Goal: Information Seeking & Learning: Learn about a topic

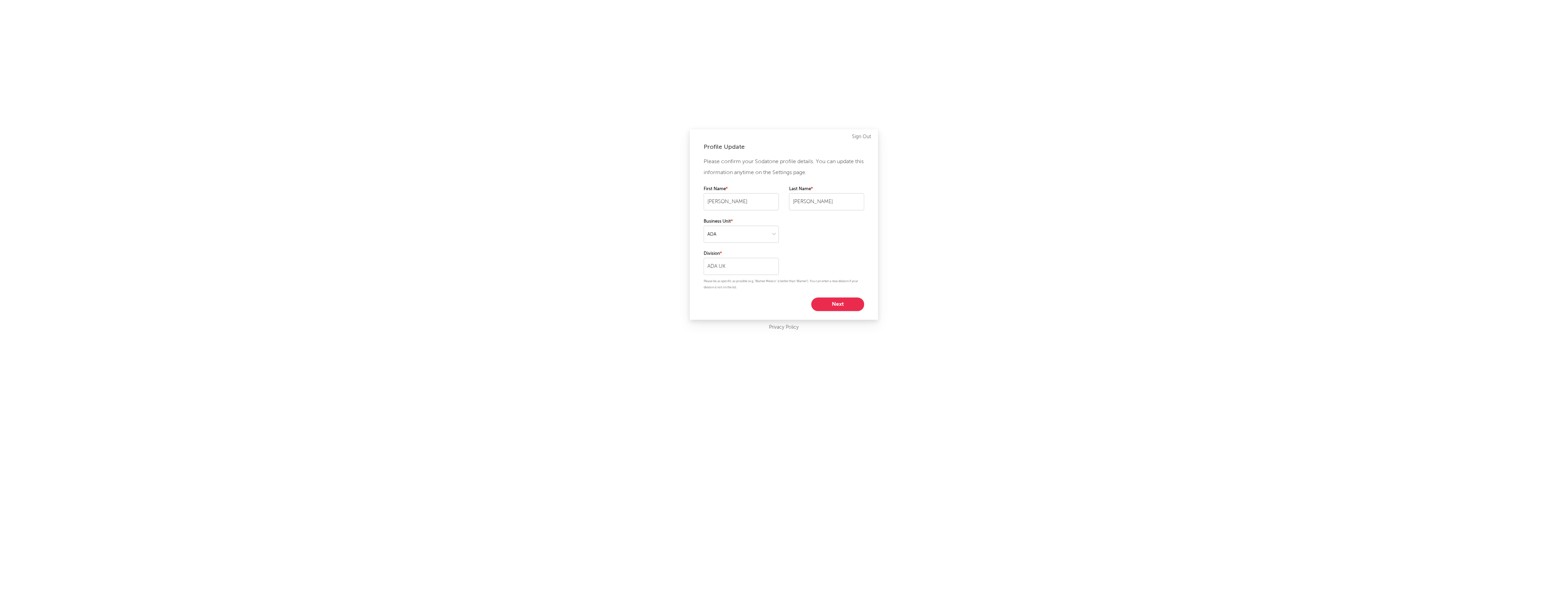
click at [836, 302] on button "Next" at bounding box center [838, 305] width 53 height 14
select select "marketing"
click at [775, 261] on button "Start using Sodatone" at bounding box center [784, 263] width 95 height 14
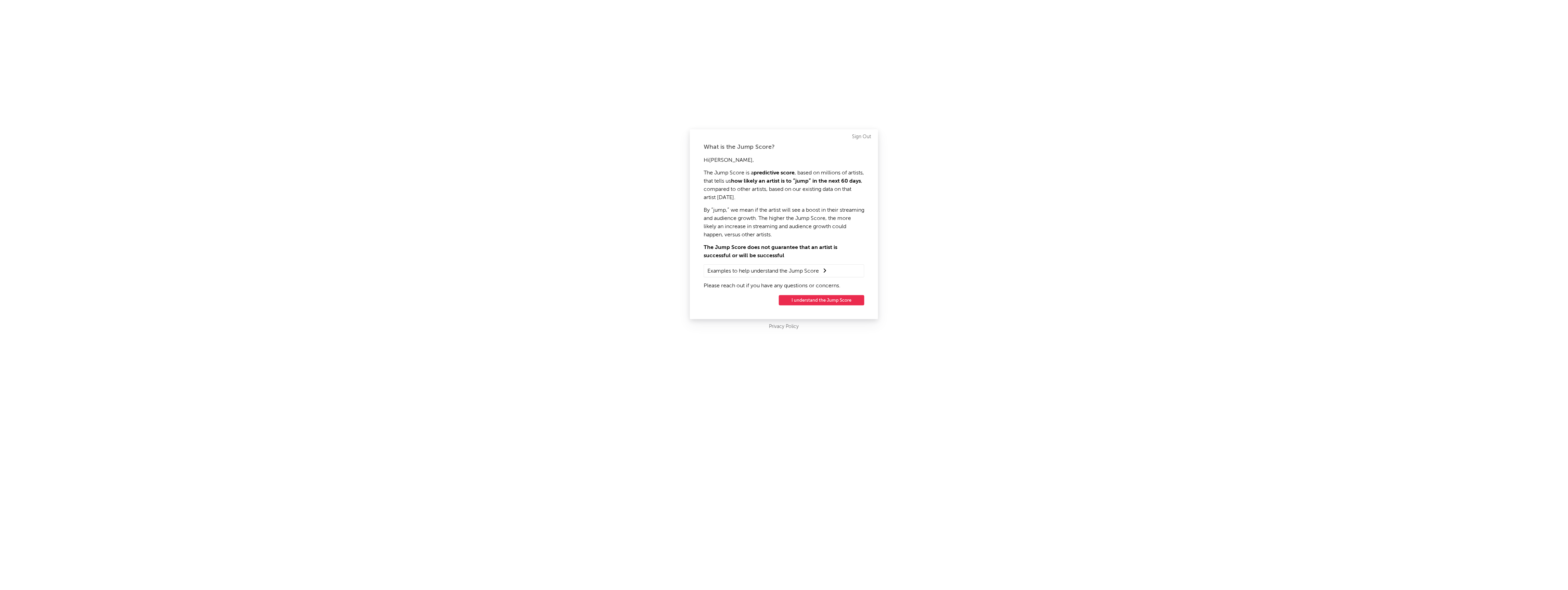
click at [830, 299] on button "I understand the Jump Score" at bounding box center [822, 300] width 85 height 11
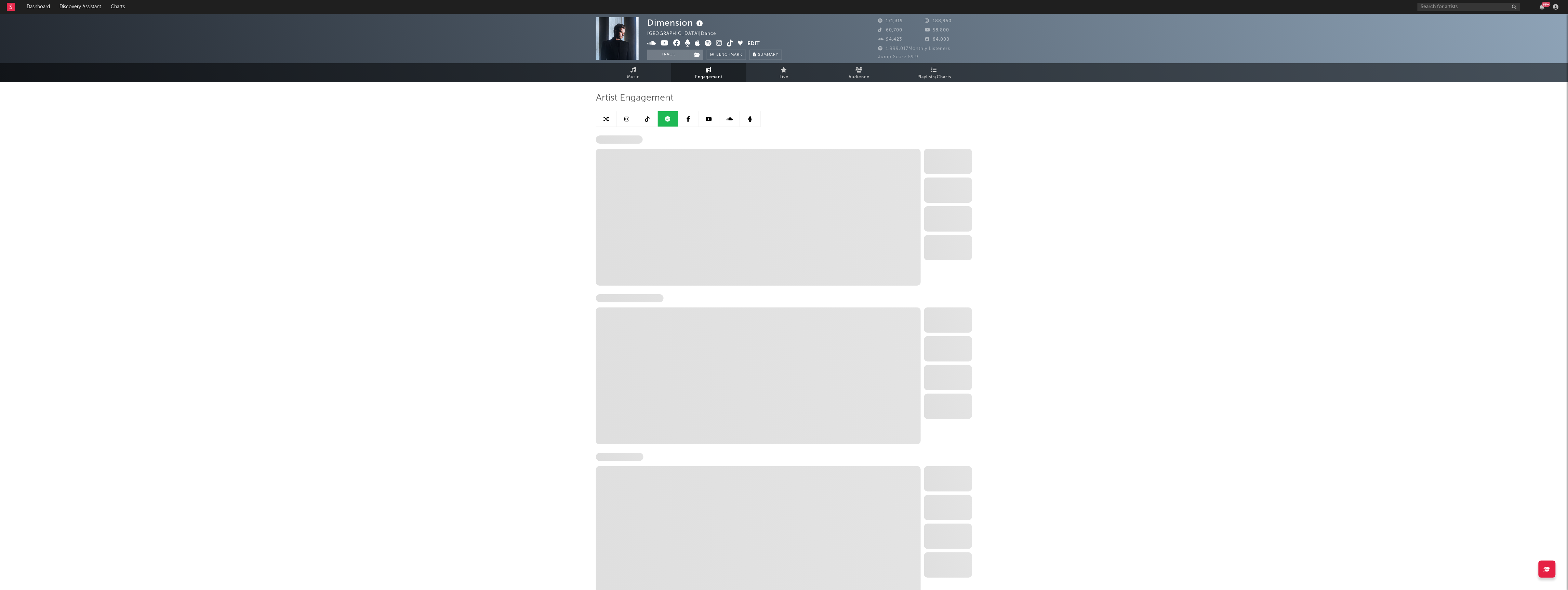
select select "6m"
select select "1w"
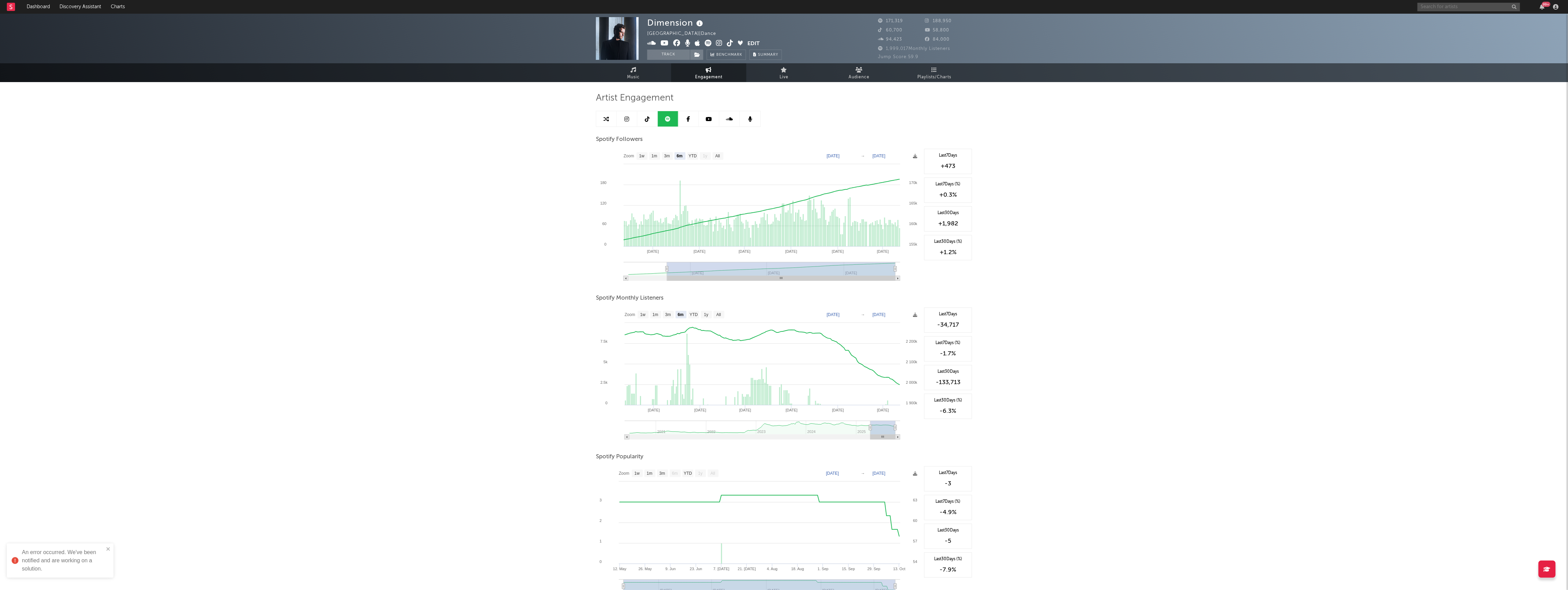
click at [1472, 7] on input "text" at bounding box center [1469, 7] width 102 height 9
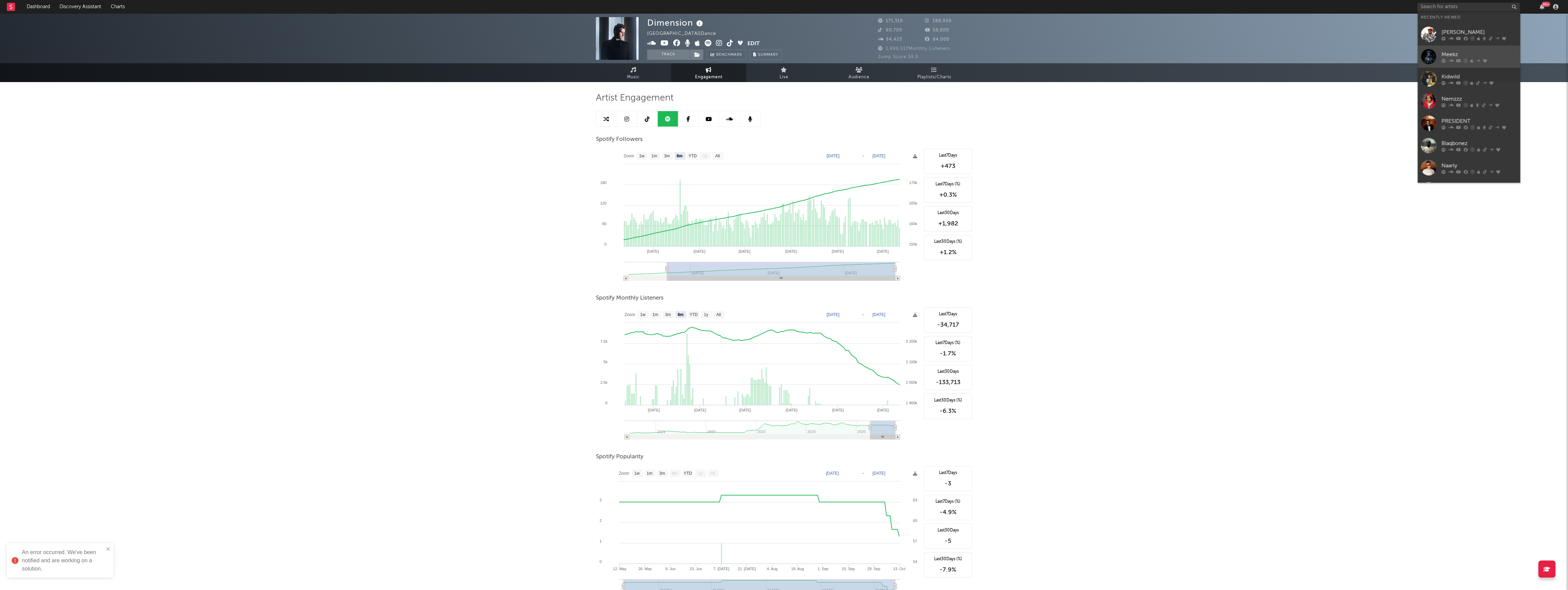
click at [1454, 63] on link "Meekz" at bounding box center [1469, 57] width 102 height 22
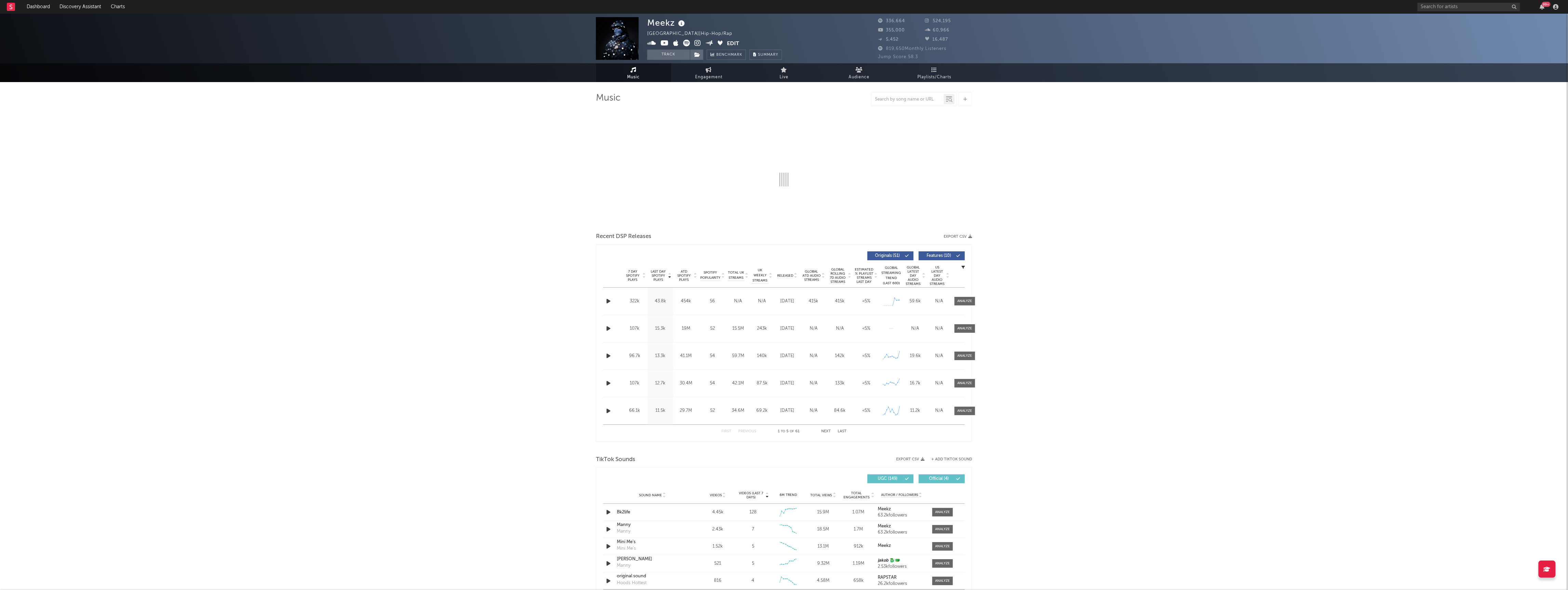
select select "6m"
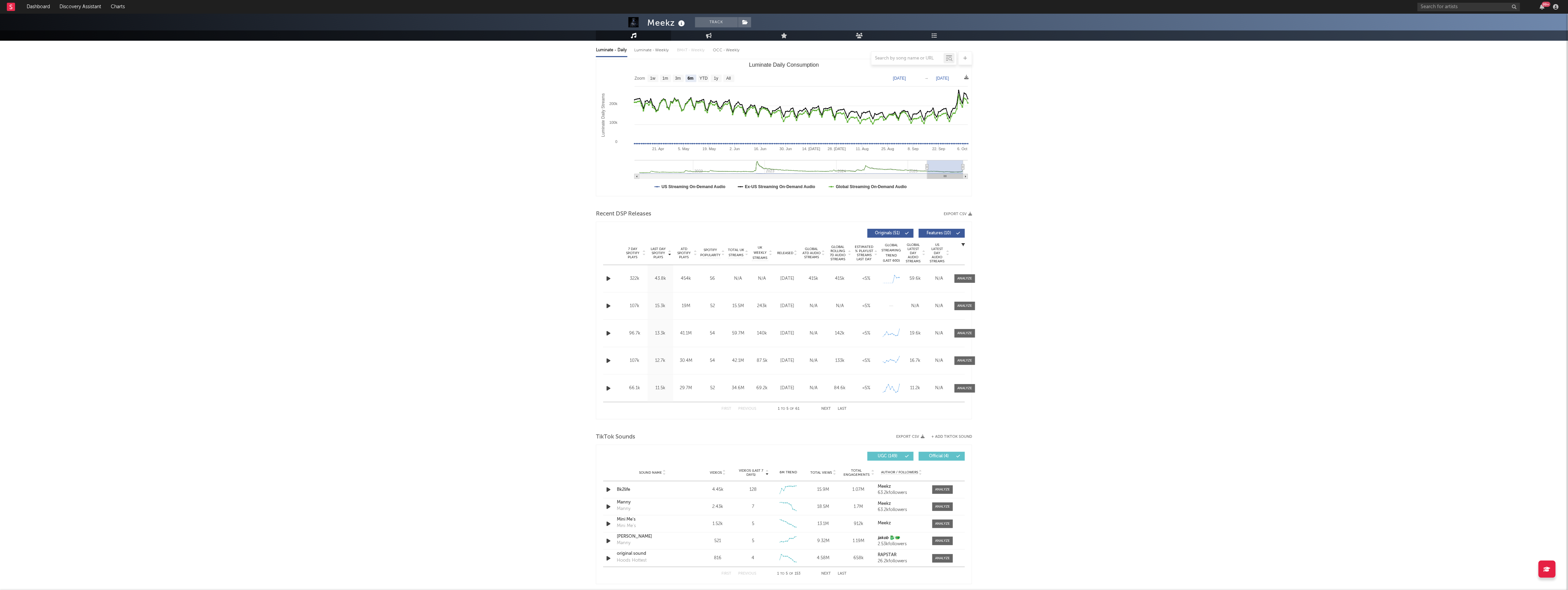
scroll to position [170, 0]
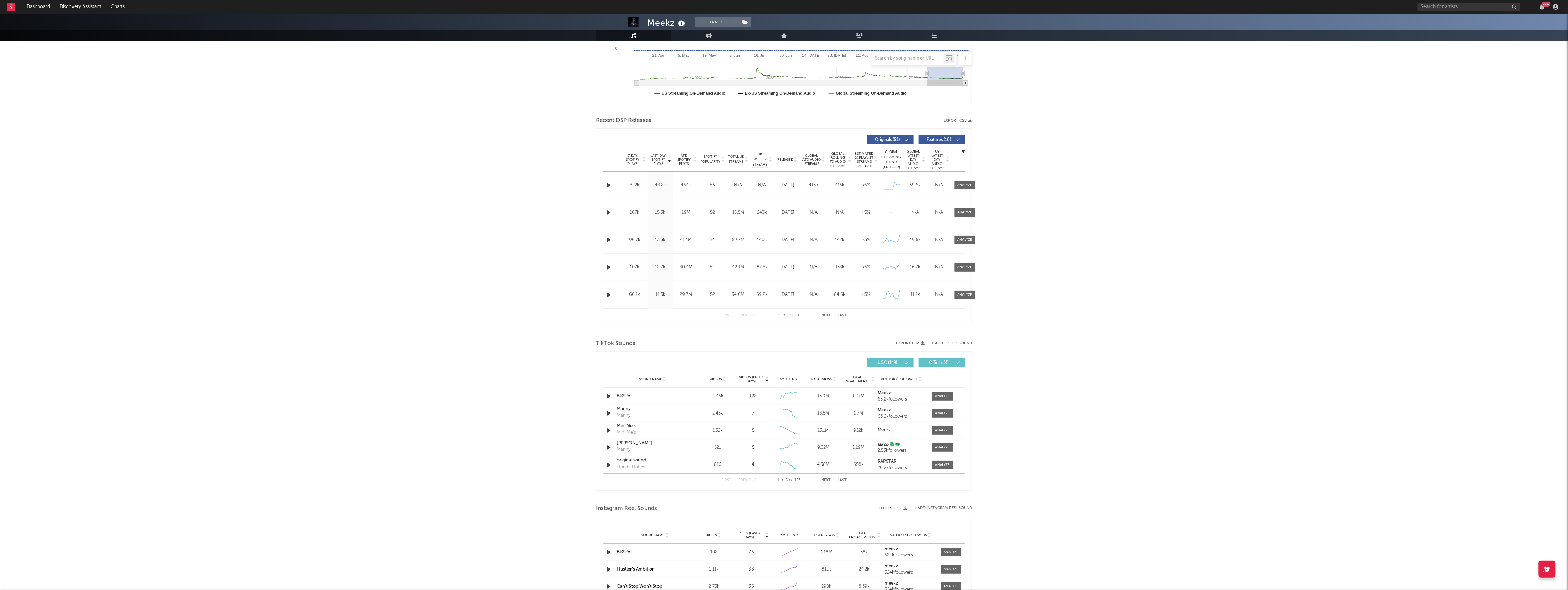
select select "6m"
click at [822, 395] on div "15.9M" at bounding box center [824, 396] width 32 height 7
click at [941, 397] on div at bounding box center [943, 396] width 15 height 5
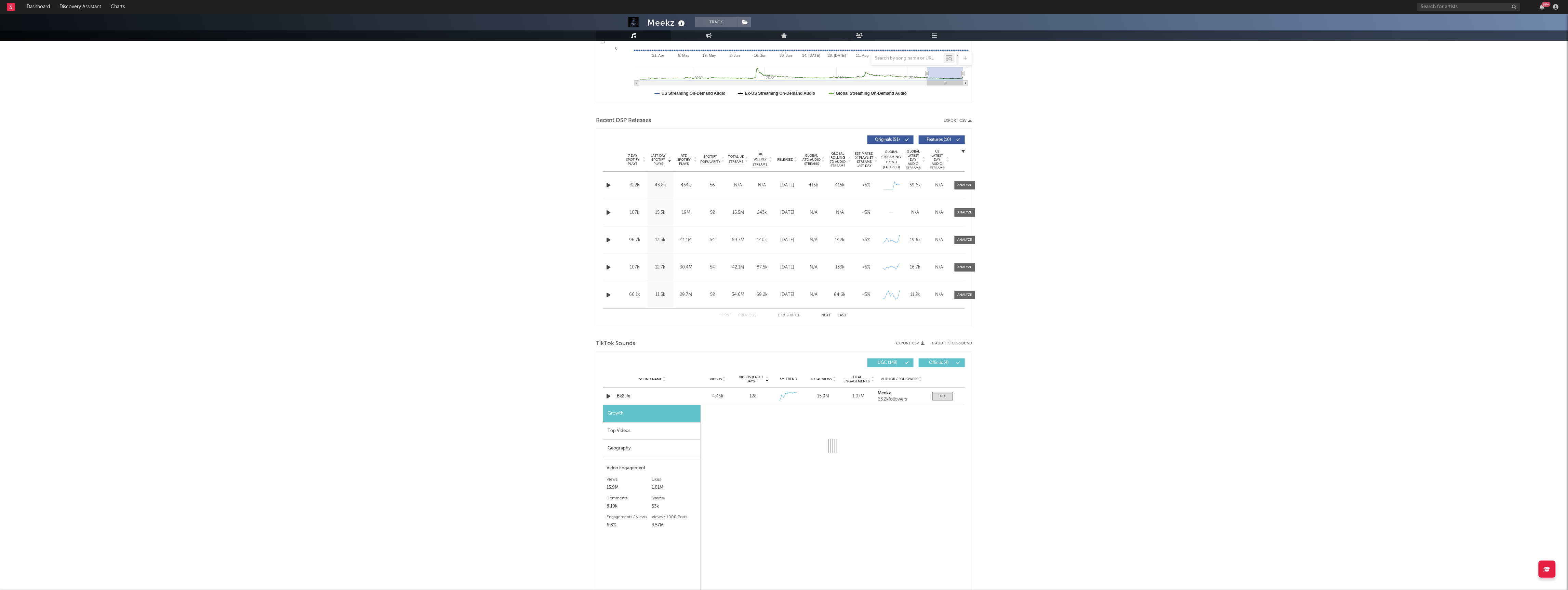
select select "1w"
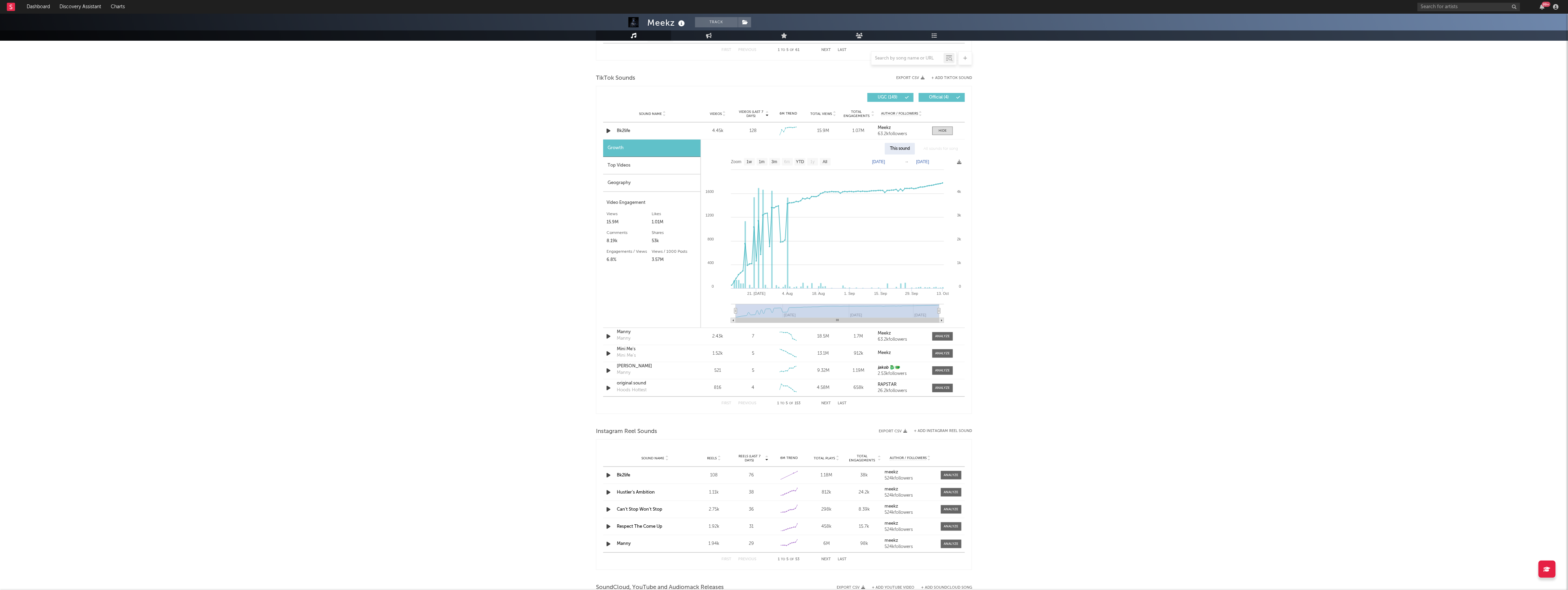
scroll to position [435, 0]
click at [956, 477] on div at bounding box center [951, 476] width 15 height 5
select select "1w"
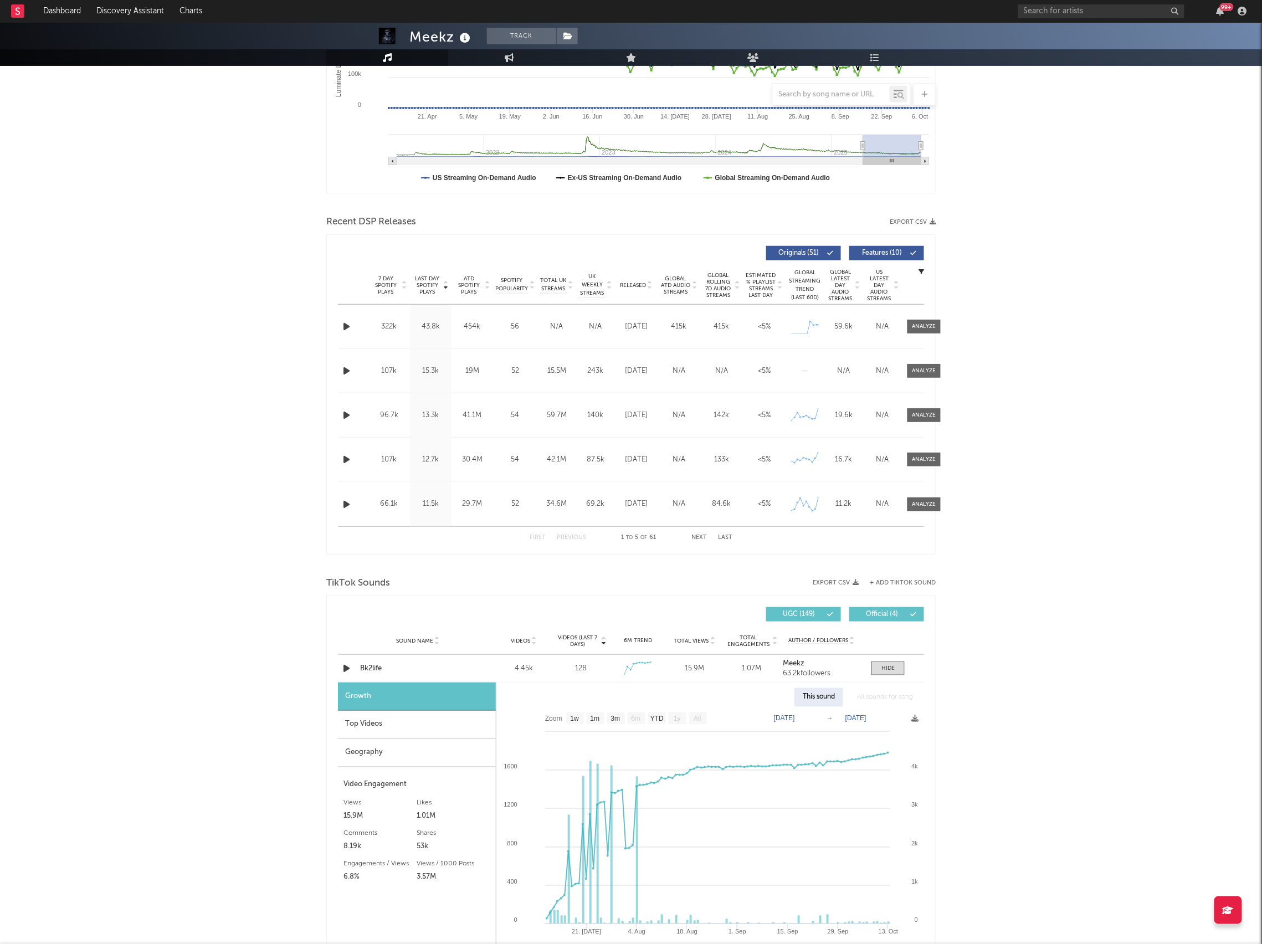
scroll to position [0, 0]
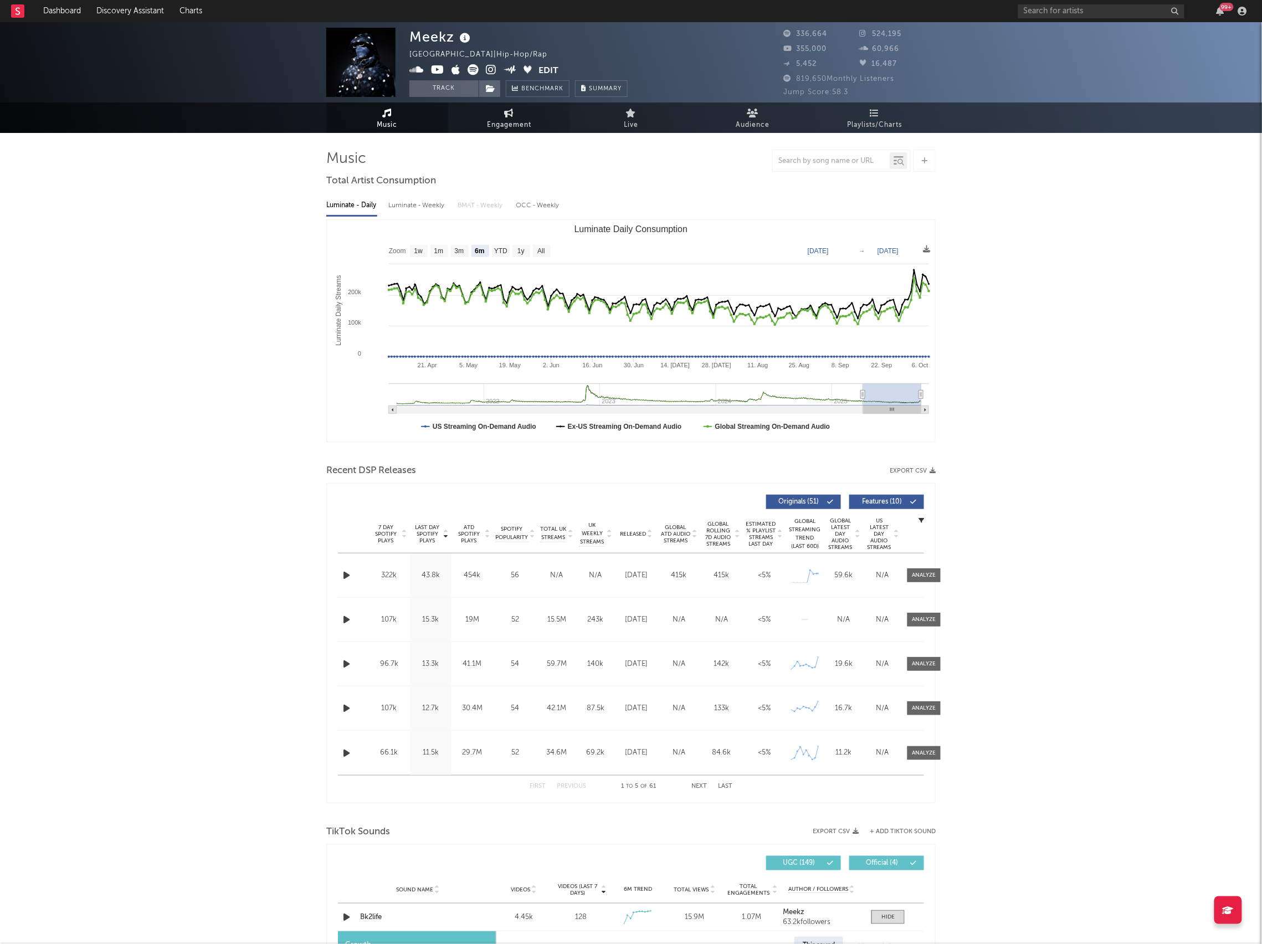
click at [510, 121] on span "Engagement" at bounding box center [509, 125] width 44 height 13
select select "1w"
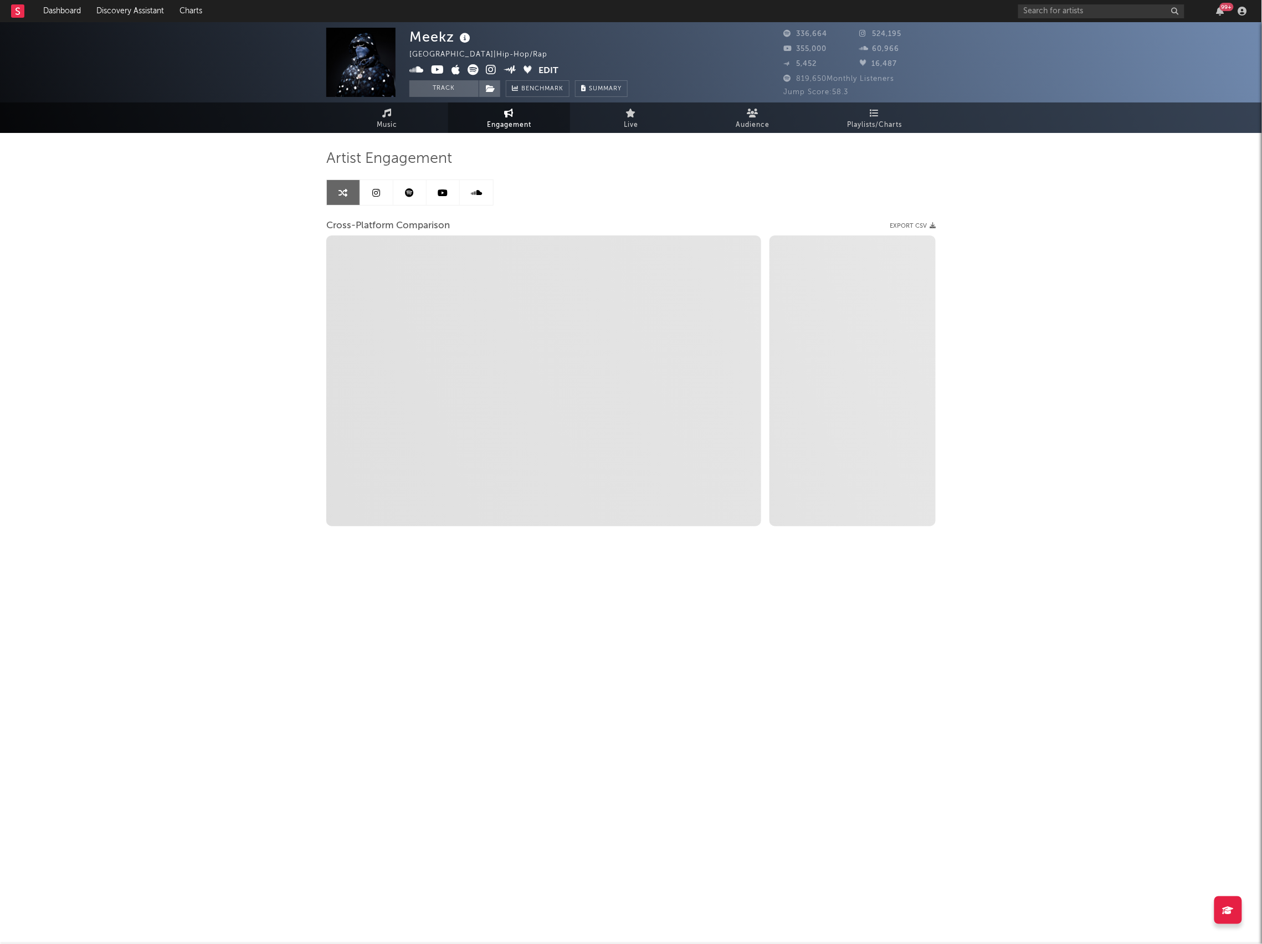
click at [444, 195] on icon at bounding box center [443, 192] width 10 height 9
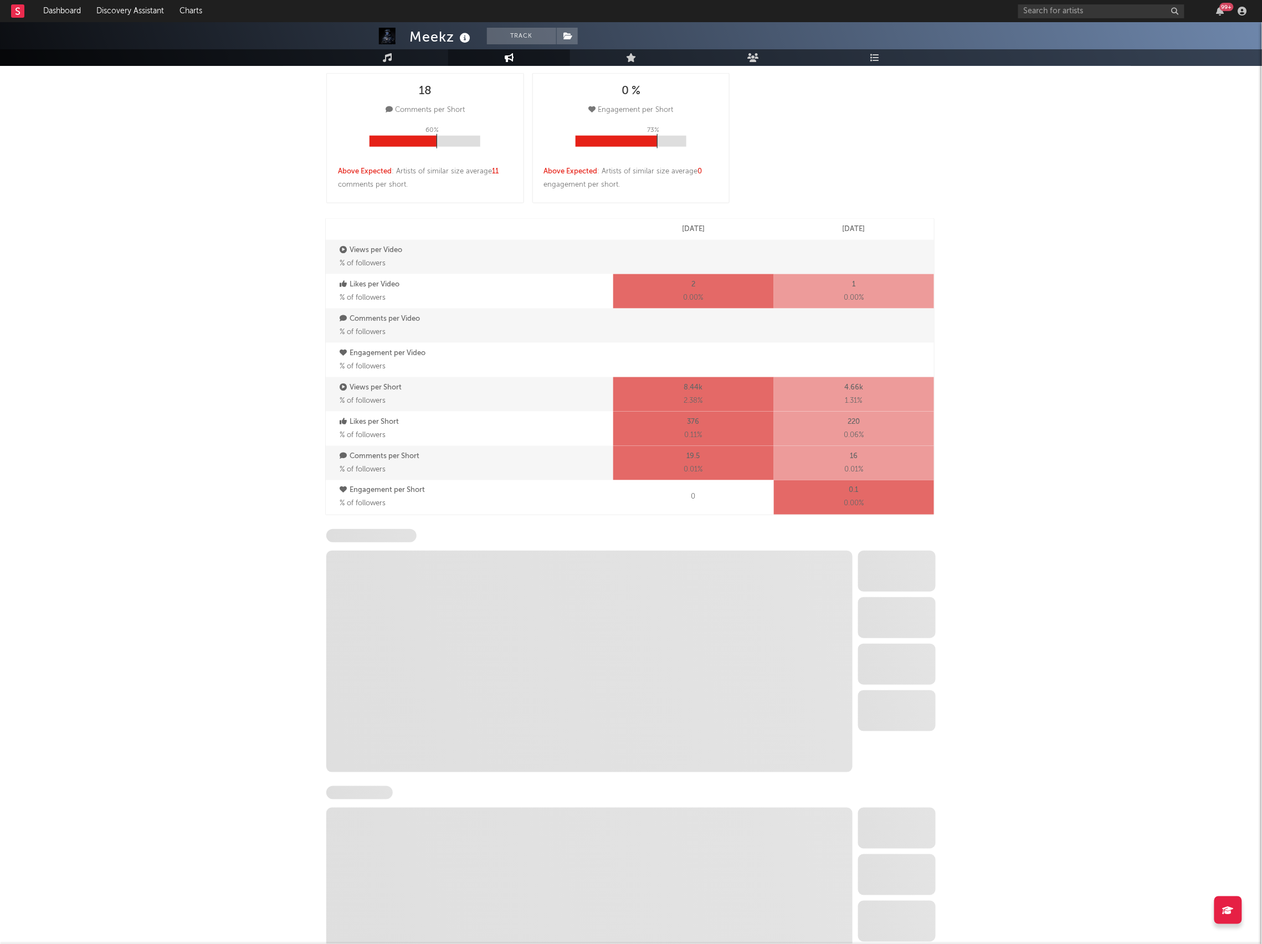
scroll to position [617, 0]
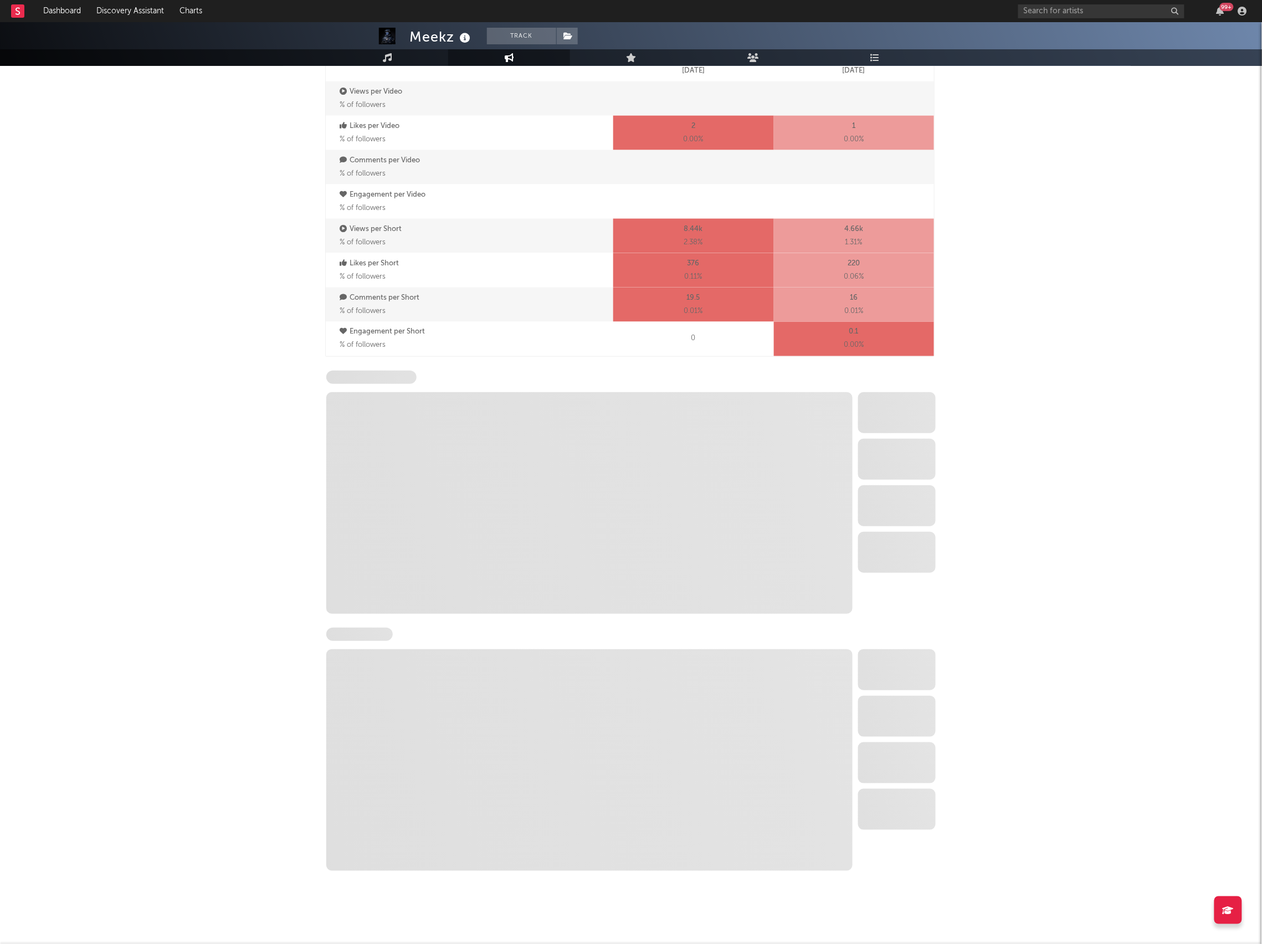
select select "6m"
